Goal: Information Seeking & Learning: Learn about a topic

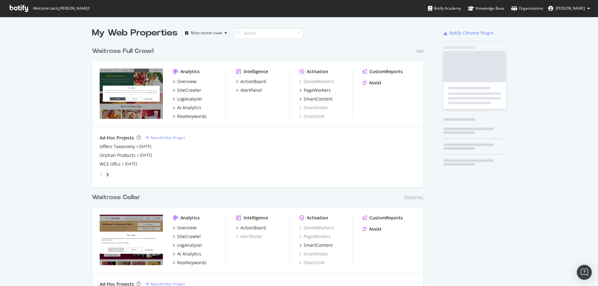
scroll to position [268, 332]
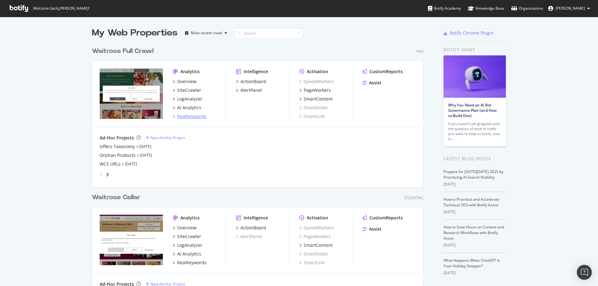
click at [192, 113] on div "RealKeywords" at bounding box center [191, 116] width 29 height 6
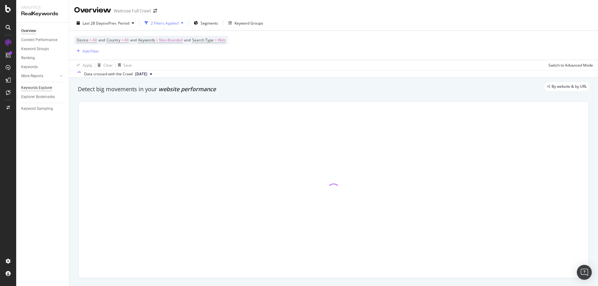
click at [41, 87] on div "Keywords Explorer" at bounding box center [36, 88] width 31 height 7
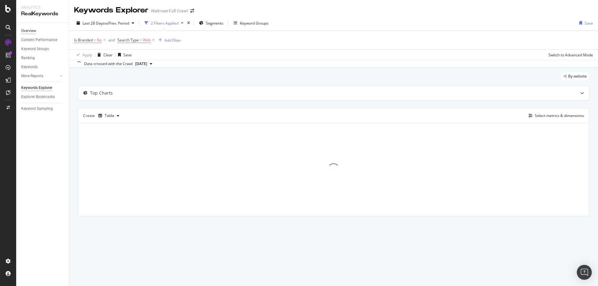
click at [35, 28] on div "Overview" at bounding box center [28, 31] width 15 height 7
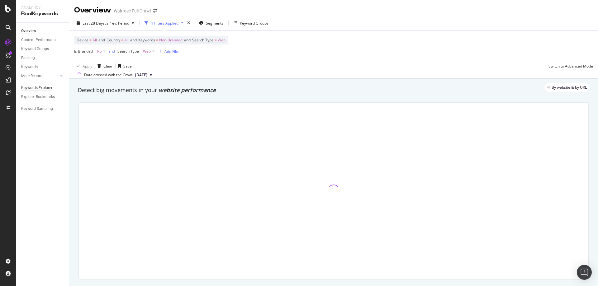
click at [41, 89] on div "Keywords Explorer" at bounding box center [36, 88] width 31 height 7
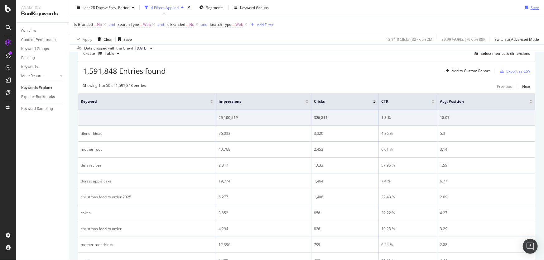
scroll to position [62, 0]
drag, startPoint x: 578, startPoint y: 3, endPoint x: 71, endPoint y: 142, distance: 525.3
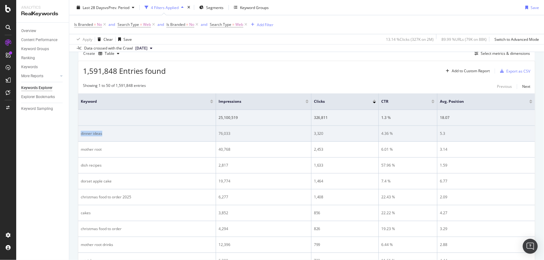
drag, startPoint x: 80, startPoint y: 134, endPoint x: 108, endPoint y: 136, distance: 28.1
click at [108, 136] on div "dinner ideas" at bounding box center [147, 134] width 132 height 6
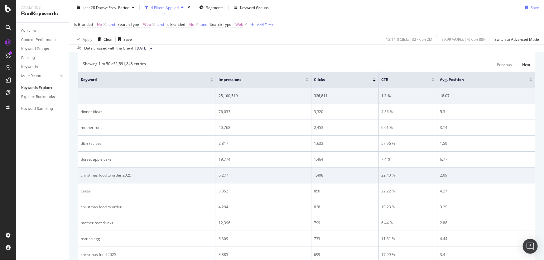
scroll to position [90, 0]
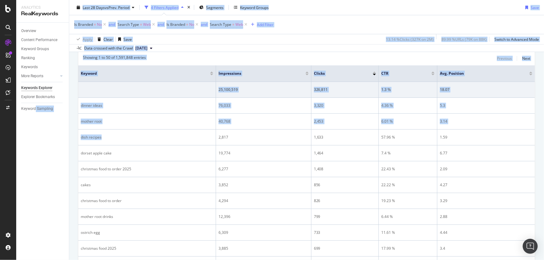
drag, startPoint x: 106, startPoint y: 135, endPoint x: 30, endPoint y: 131, distance: 75.9
click at [32, 132] on div "Analytics RealKeywords Overview Content Performance Keyword Groups Ranking Keyw…" at bounding box center [280, 130] width 528 height 260
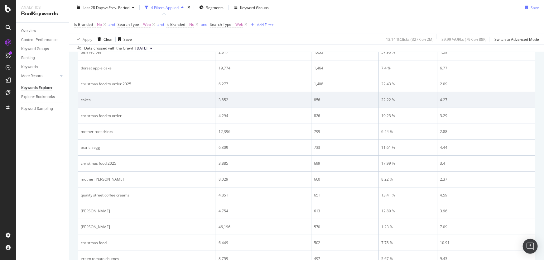
scroll to position [147, 0]
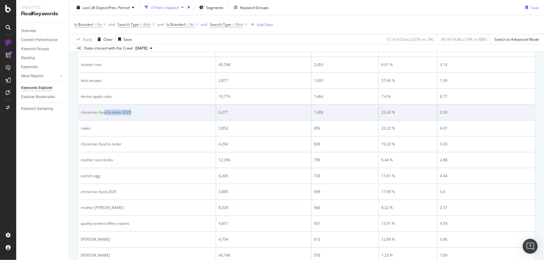
drag, startPoint x: 143, startPoint y: 112, endPoint x: 105, endPoint y: 116, distance: 38.5
click at [105, 116] on td "christmas food to order 2025" at bounding box center [147, 113] width 138 height 16
click at [107, 112] on div "christmas food to order 2025" at bounding box center [147, 113] width 132 height 6
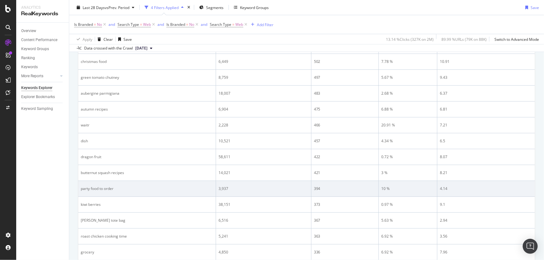
scroll to position [375, 0]
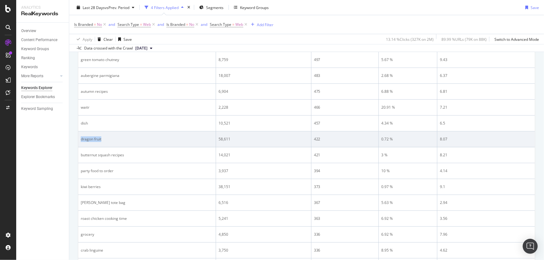
drag, startPoint x: 113, startPoint y: 139, endPoint x: 81, endPoint y: 138, distance: 31.5
click at [81, 138] on div "dragon fruit" at bounding box center [147, 140] width 132 height 6
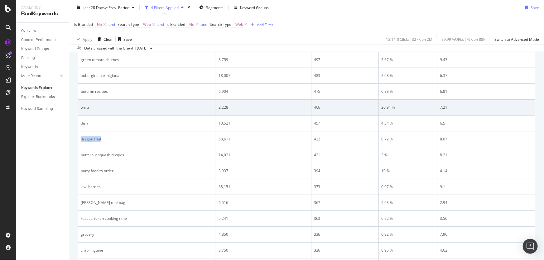
copy div "dragon fruit"
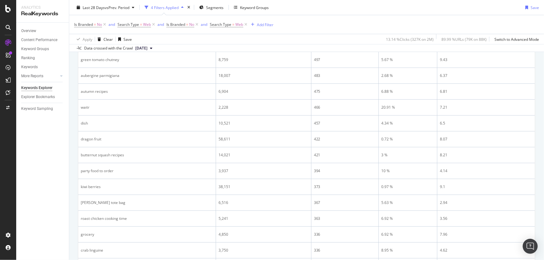
click at [68, 162] on div "Overview Content Performance Keyword Groups Ranking Keywords More Reports Count…" at bounding box center [42, 141] width 53 height 237
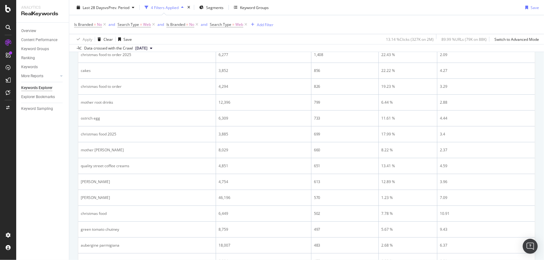
scroll to position [0, 0]
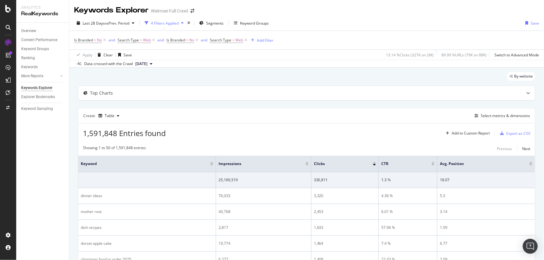
click at [42, 172] on div "Overview Content Performance Keyword Groups Ranking Keywords More Reports Count…" at bounding box center [42, 141] width 53 height 237
